Goal: Complete application form: Complete application form

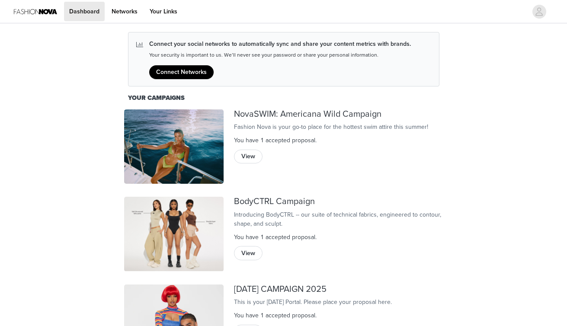
click at [55, 12] on img at bounding box center [35, 11] width 43 height 19
click at [80, 12] on link "Dashboard" at bounding box center [84, 11] width 41 height 19
click at [83, 11] on link "Dashboard" at bounding box center [84, 11] width 41 height 19
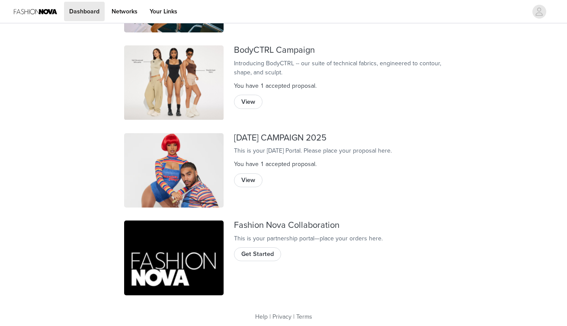
scroll to position [157, 0]
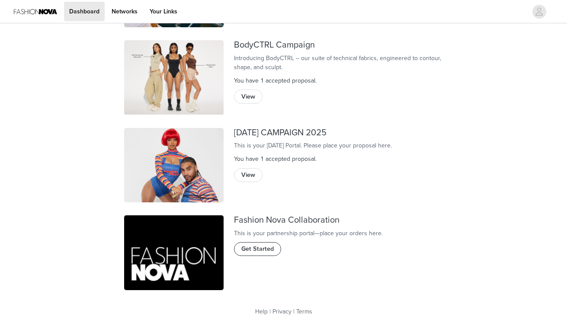
click at [259, 256] on button "Get Started" at bounding box center [257, 249] width 47 height 14
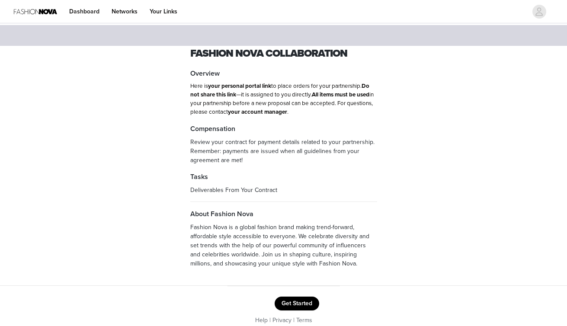
click at [297, 304] on button "Get Started" at bounding box center [297, 304] width 45 height 14
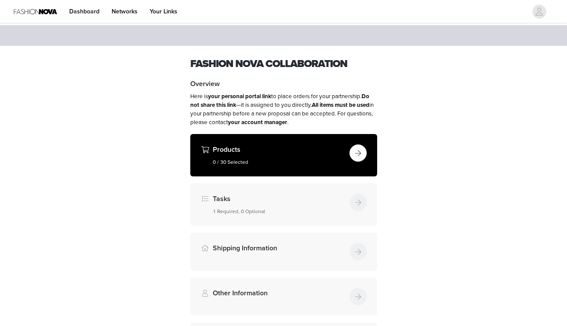
click at [361, 149] on button "button" at bounding box center [357, 152] width 17 height 17
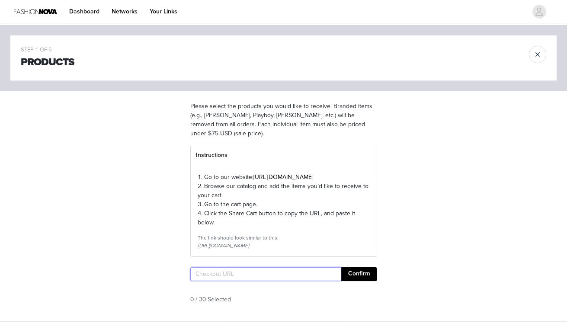
paste input "https://www.fashionnova.com/pages/shared-cart/39289502138492:1,39263940870268:1…"
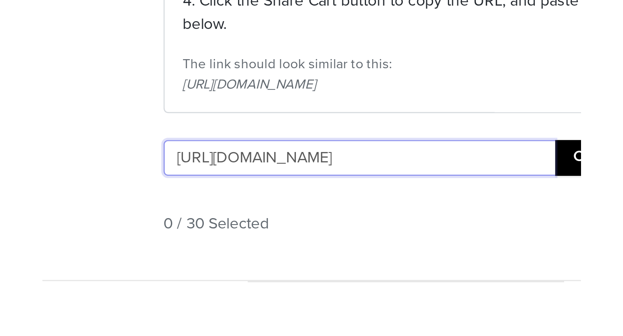
scroll to position [6, 0]
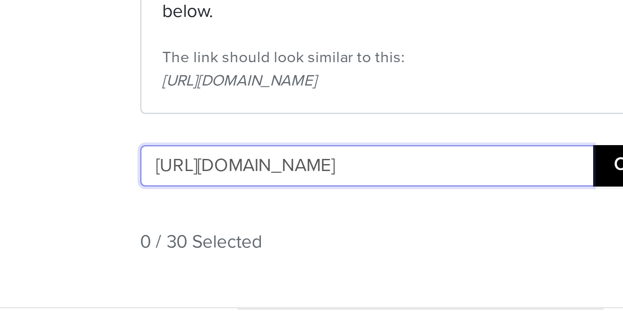
type input "https://www.fashionnova.com/pages/shared-cart/39289502138492:1,39263940870268:1…"
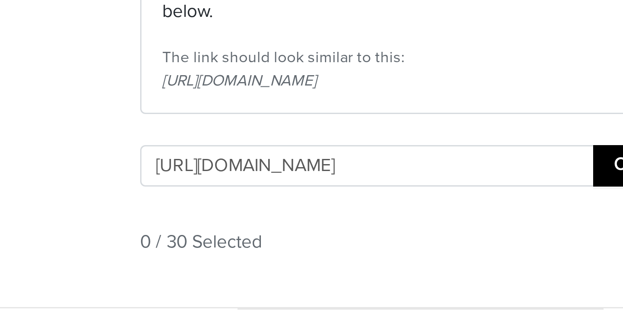
click at [377, 275] on button "Confirm" at bounding box center [387, 269] width 36 height 14
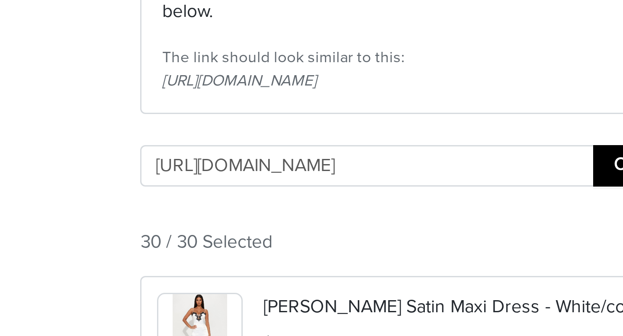
scroll to position [0, 0]
click at [375, 275] on button "Confirm" at bounding box center [387, 269] width 36 height 14
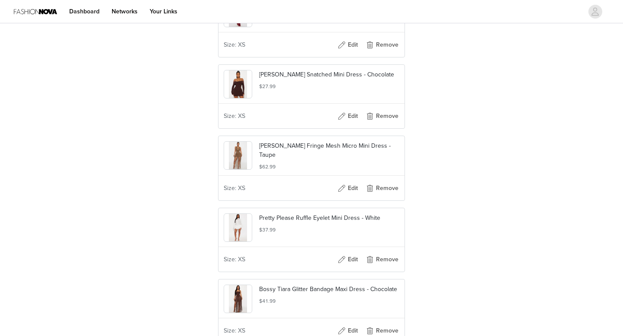
scroll to position [2206, 0]
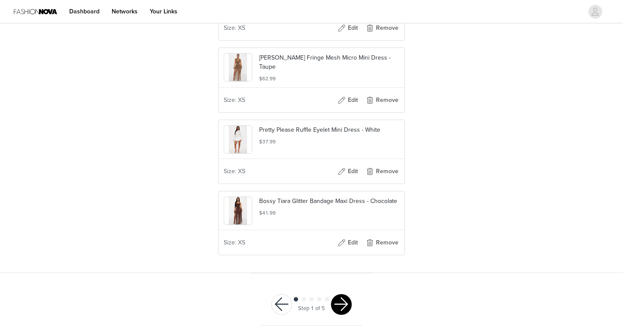
click at [340, 311] on button "button" at bounding box center [341, 304] width 21 height 21
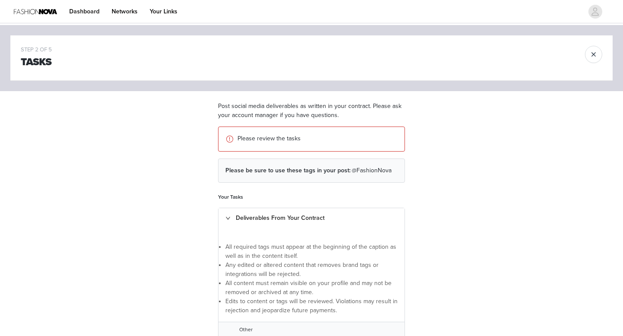
scroll to position [90, 0]
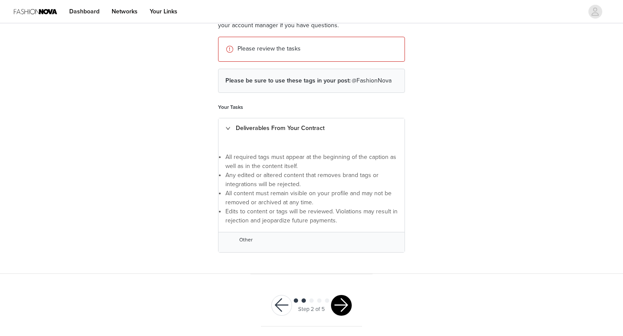
click at [343, 304] on button "button" at bounding box center [341, 305] width 21 height 21
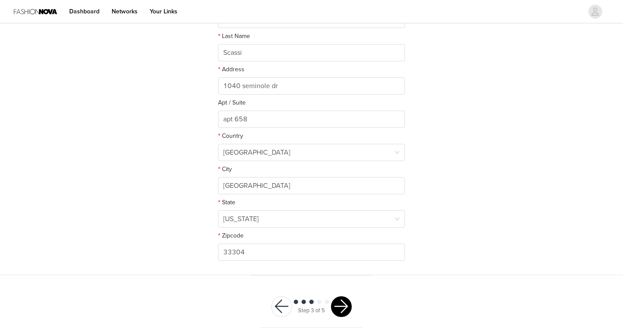
scroll to position [199, 0]
click at [344, 305] on button "button" at bounding box center [341, 305] width 21 height 21
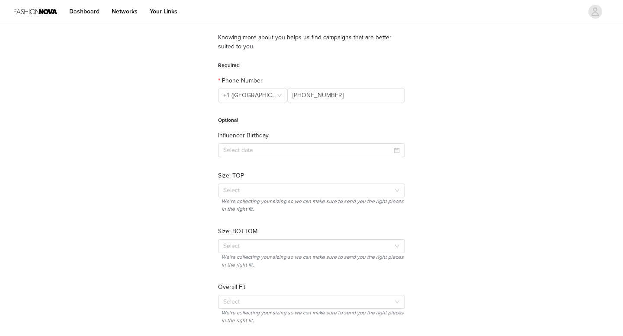
scroll to position [74, 0]
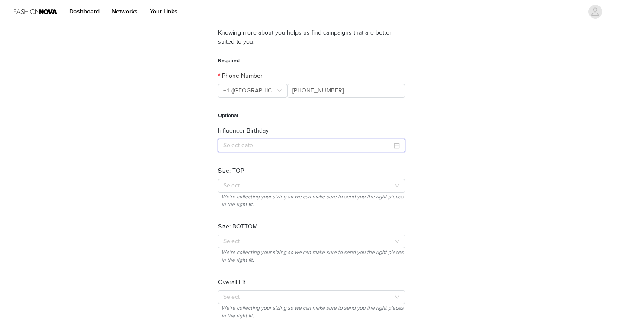
click at [300, 143] on input at bounding box center [311, 146] width 187 height 14
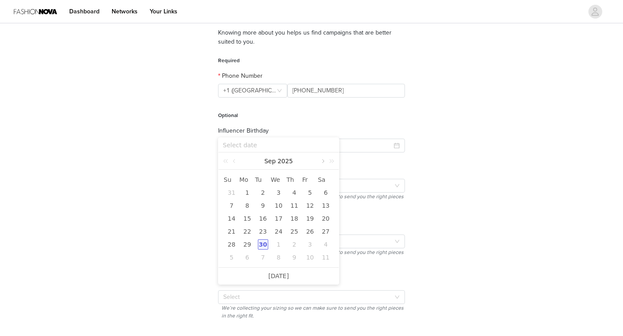
click at [321, 162] on link at bounding box center [322, 161] width 8 height 17
click at [261, 233] on div "18" at bounding box center [263, 232] width 10 height 10
type input "2025-11-18"
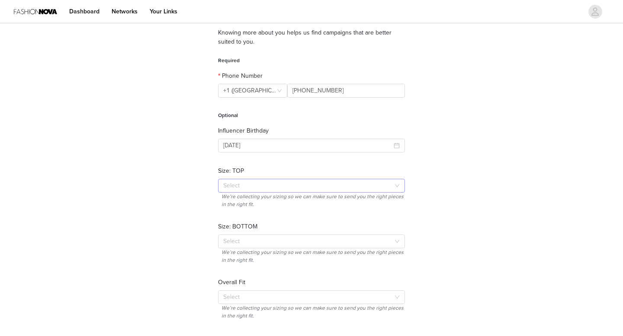
click at [260, 182] on div "Select" at bounding box center [306, 186] width 167 height 9
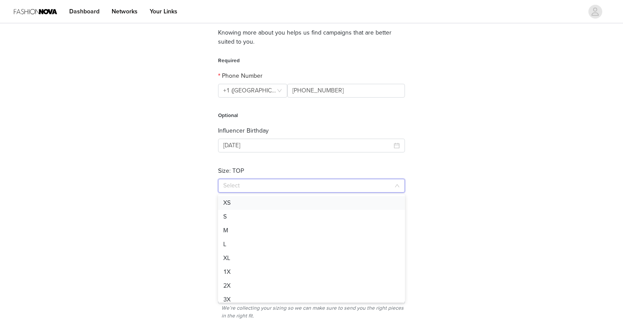
click at [254, 201] on li "XS" at bounding box center [311, 203] width 187 height 14
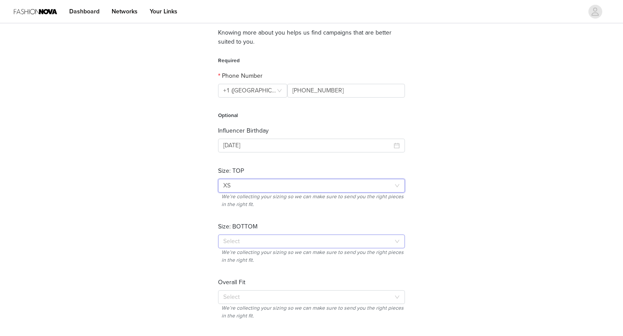
click at [243, 246] on div "Select" at bounding box center [308, 241] width 171 height 13
click at [243, 259] on li "XS" at bounding box center [311, 259] width 187 height 14
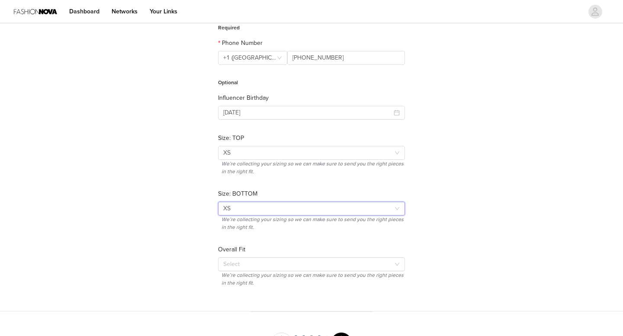
scroll to position [144, 0]
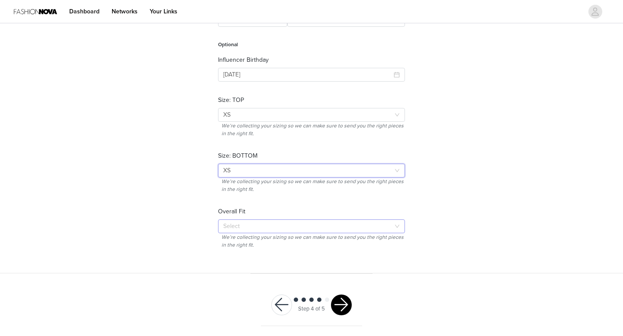
click at [243, 225] on div "Select" at bounding box center [306, 226] width 167 height 9
click at [242, 242] on li "Fitted" at bounding box center [311, 244] width 187 height 14
click at [348, 307] on button "button" at bounding box center [341, 305] width 21 height 21
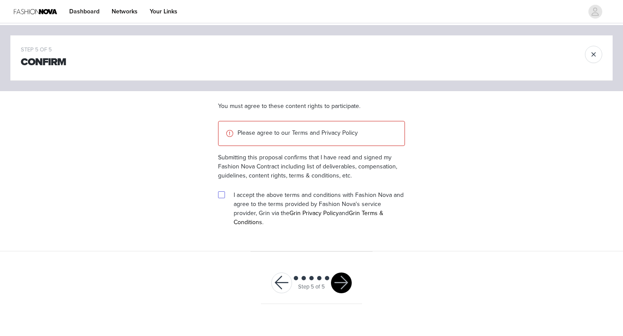
click at [220, 194] on input "checkbox" at bounding box center [221, 195] width 6 height 6
checkbox input "true"
click at [337, 273] on button "button" at bounding box center [341, 283] width 21 height 21
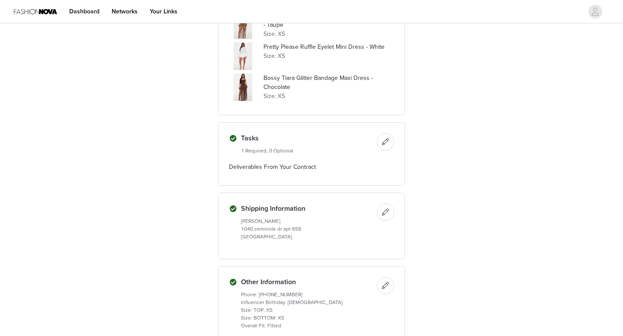
scroll to position [1142, 0]
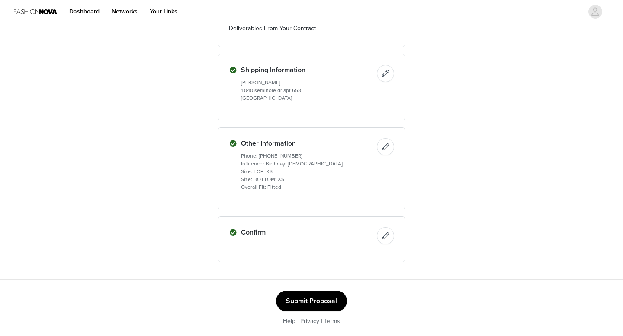
click at [325, 299] on button "Submit Proposal" at bounding box center [311, 301] width 71 height 21
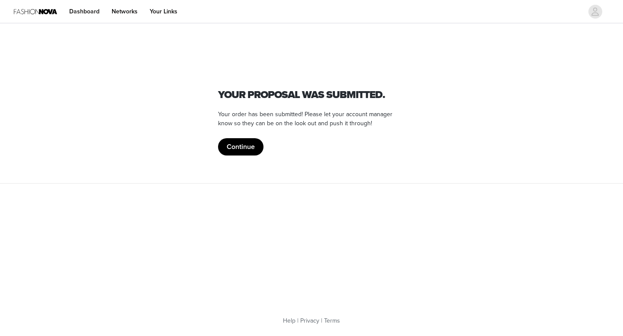
click at [239, 148] on button "Continue" at bounding box center [240, 146] width 45 height 17
